Goal: Check status: Check status

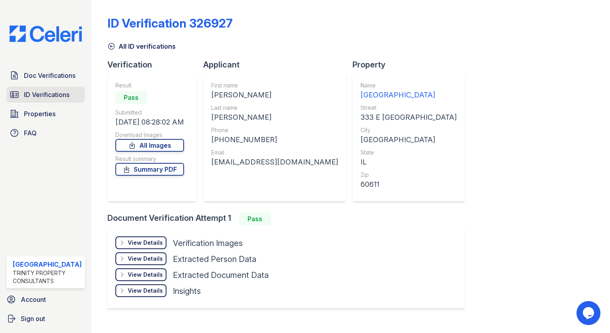
click at [58, 87] on link "ID Verifications" at bounding box center [45, 95] width 79 height 16
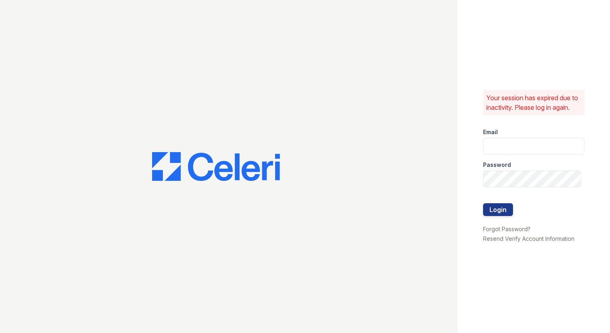
type input "arrivestreetervilleleasing@trinity-pm.com"
click at [498, 216] on button "Login" at bounding box center [498, 209] width 30 height 13
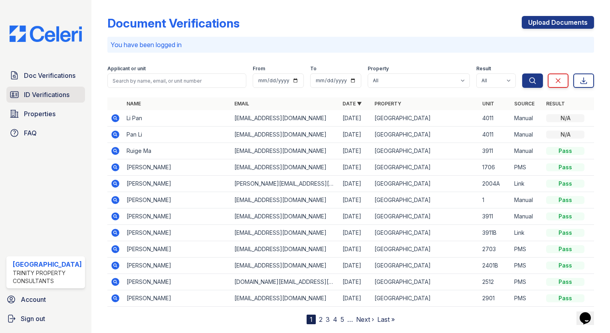
click at [41, 97] on span "ID Verifications" at bounding box center [47, 95] width 46 height 10
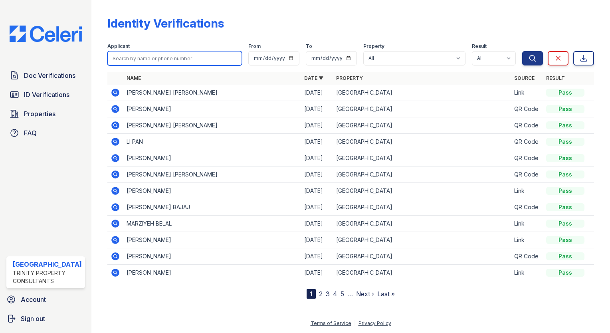
click at [158, 54] on input "search" at bounding box center [174, 58] width 135 height 14
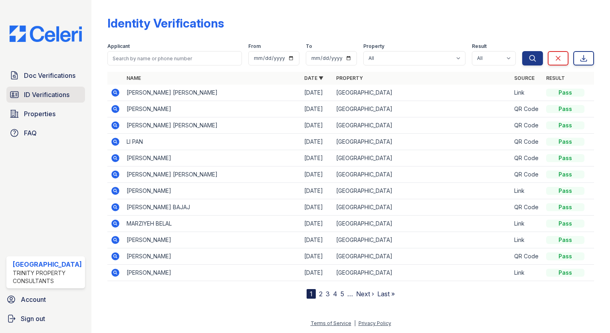
click at [46, 95] on span "ID Verifications" at bounding box center [47, 95] width 46 height 10
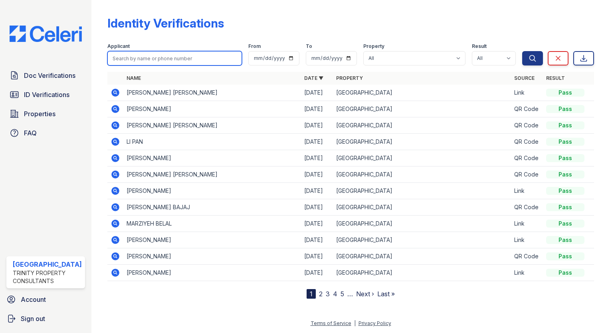
click at [113, 62] on input "search" at bounding box center [174, 58] width 135 height 14
type input "[PERSON_NAME]"
click at [522, 51] on button "Search" at bounding box center [532, 58] width 21 height 14
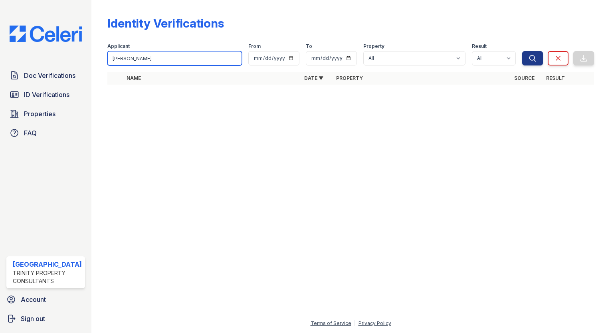
type input "[PERSON_NAME]"
click at [522, 51] on button "Search" at bounding box center [532, 58] width 21 height 14
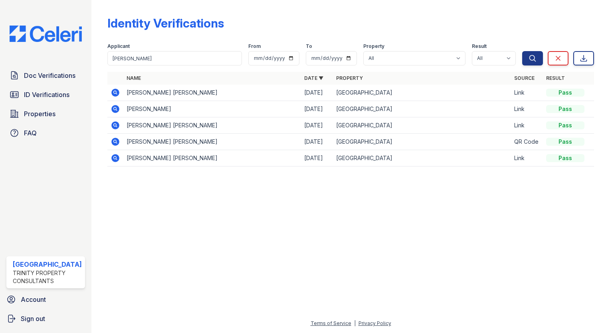
click at [111, 106] on icon at bounding box center [115, 109] width 8 height 8
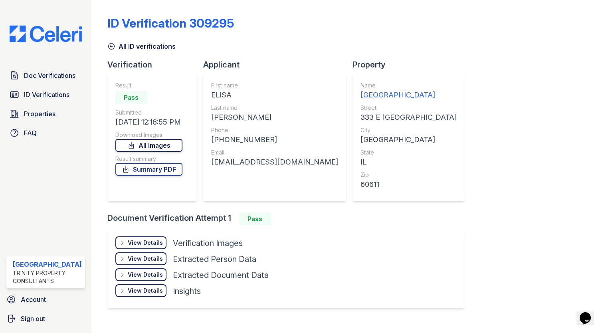
click at [145, 142] on link "All Images" at bounding box center [148, 145] width 67 height 13
click at [577, 62] on div "ID Verification 309295 All ID verifications Verification Result Pass Submitted …" at bounding box center [350, 161] width 487 height 316
